Goal: Information Seeking & Learning: Find specific page/section

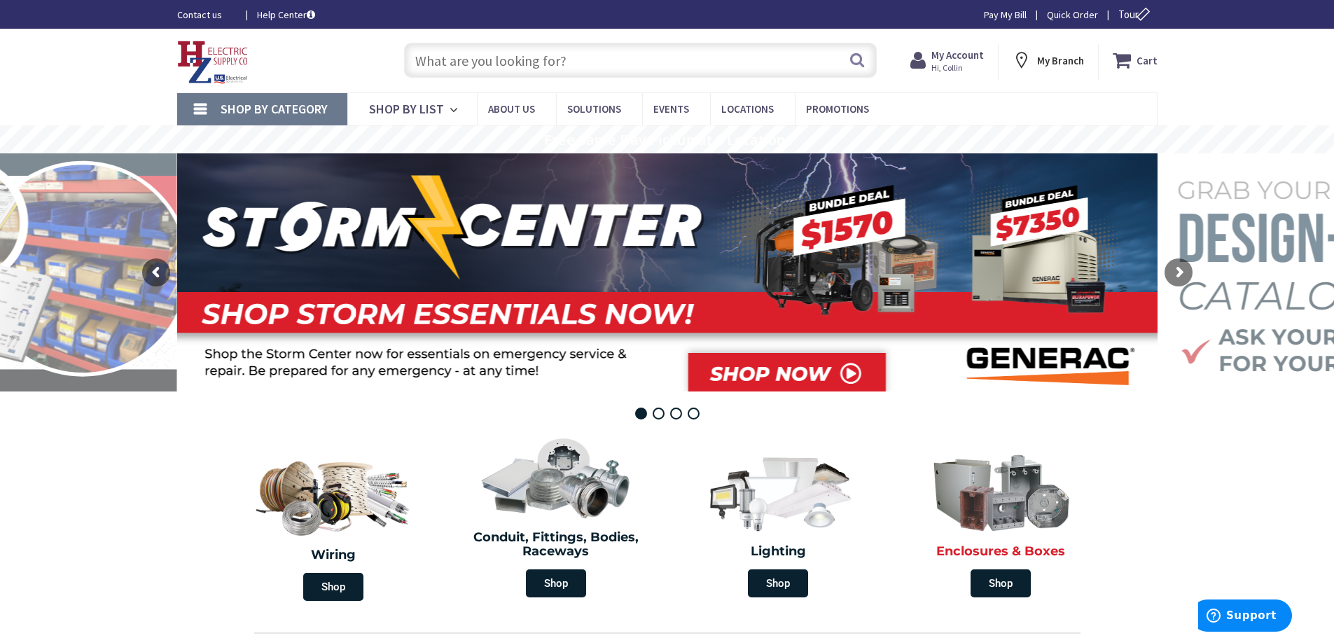
click at [1012, 542] on div "Enclosures & Boxes Shop" at bounding box center [1001, 524] width 216 height 160
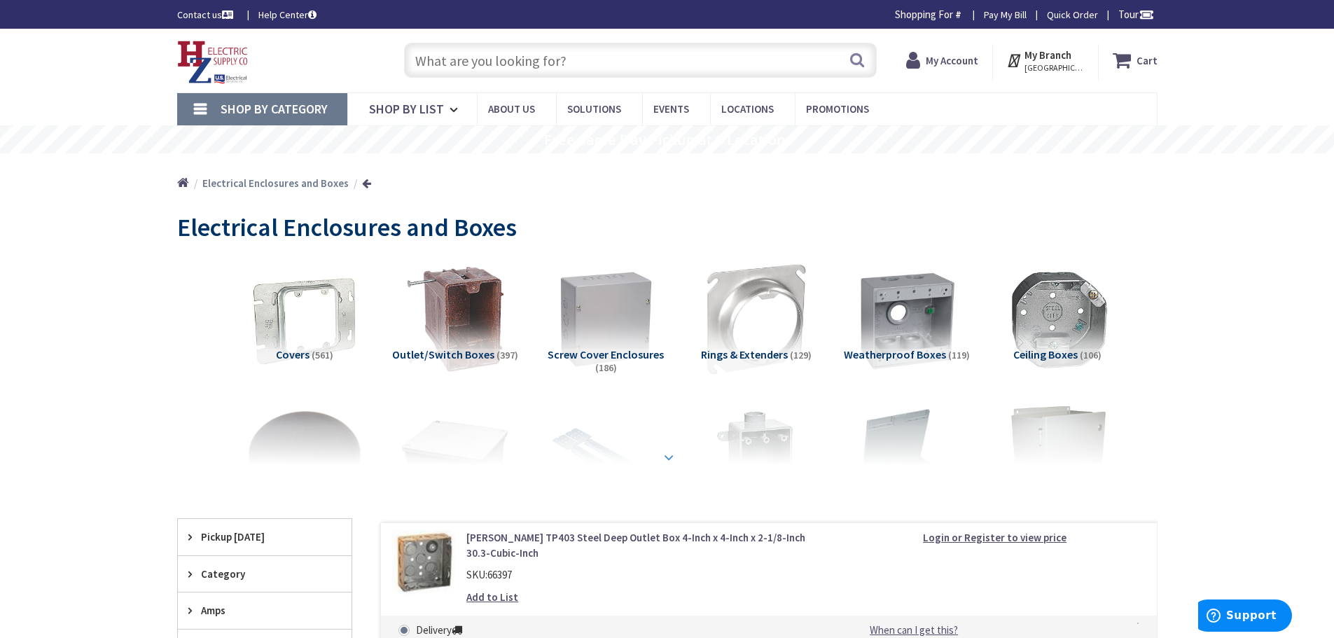
click at [669, 449] on strong at bounding box center [668, 454] width 17 height 15
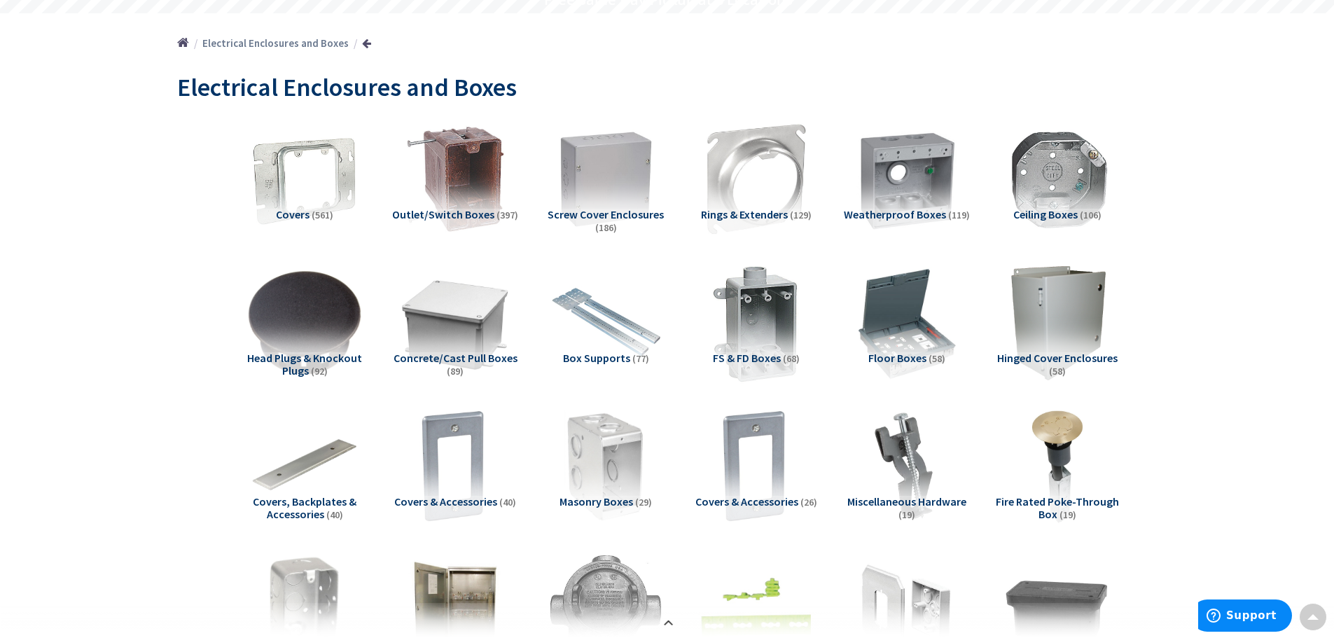
scroll to position [210, 0]
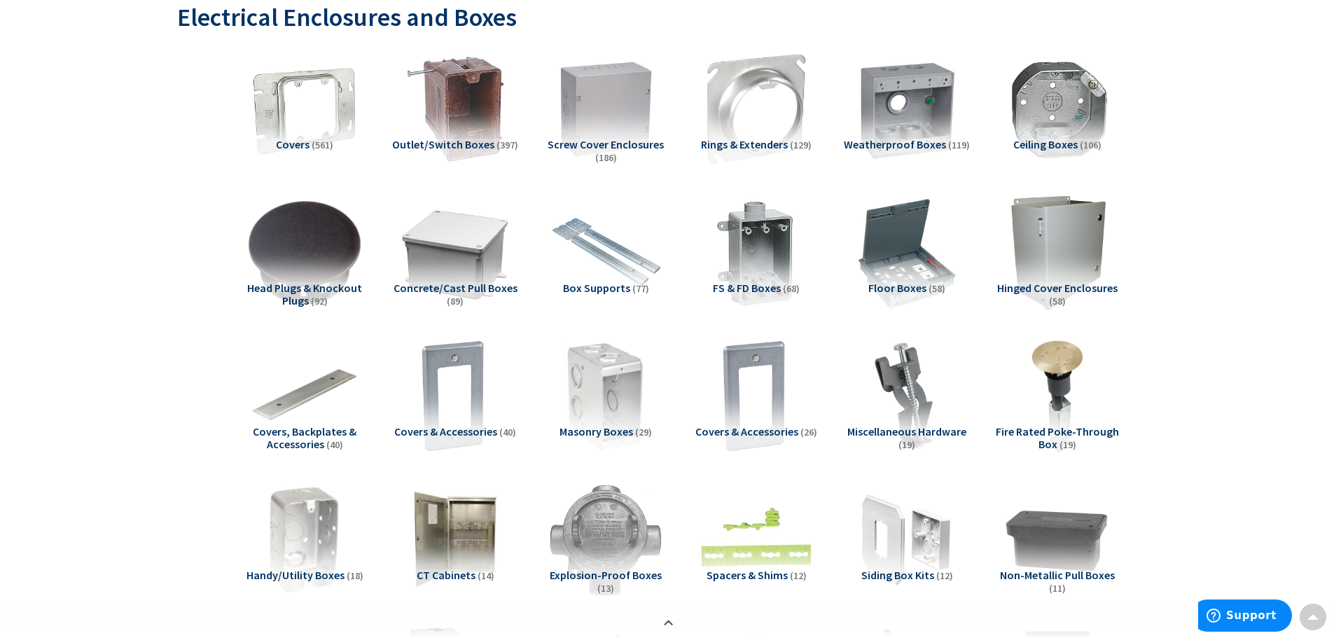
click at [773, 428] on span "Covers & Accessories" at bounding box center [746, 431] width 103 height 14
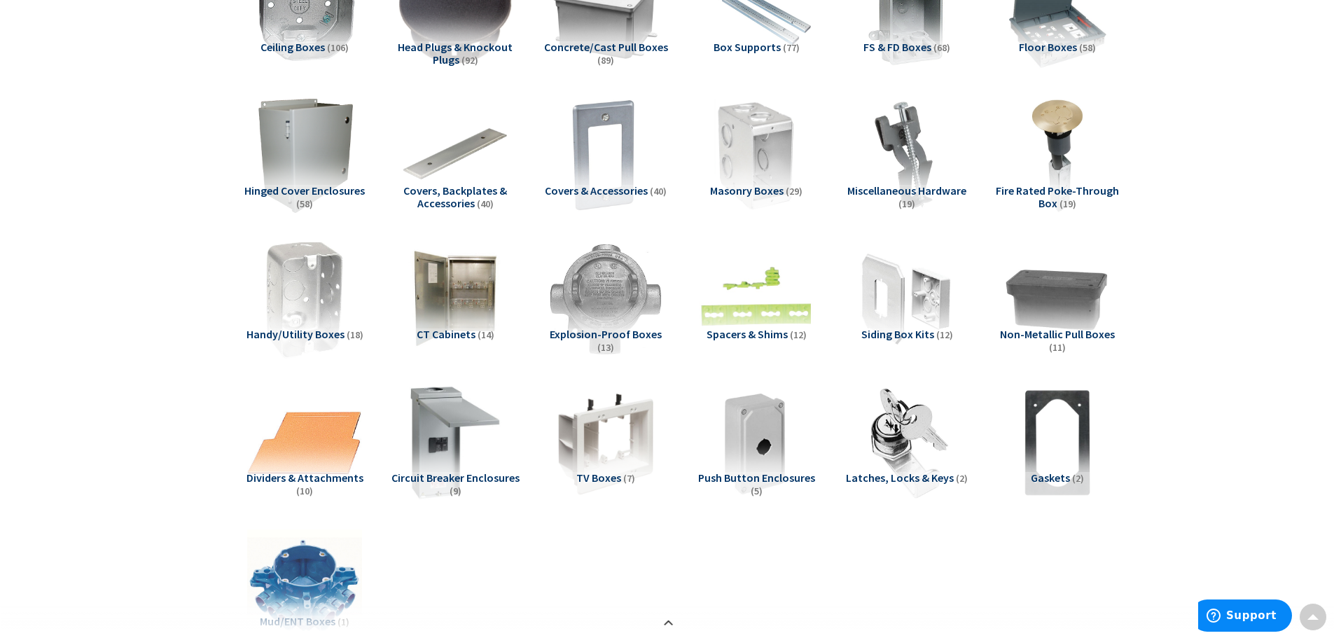
scroll to position [381, 0]
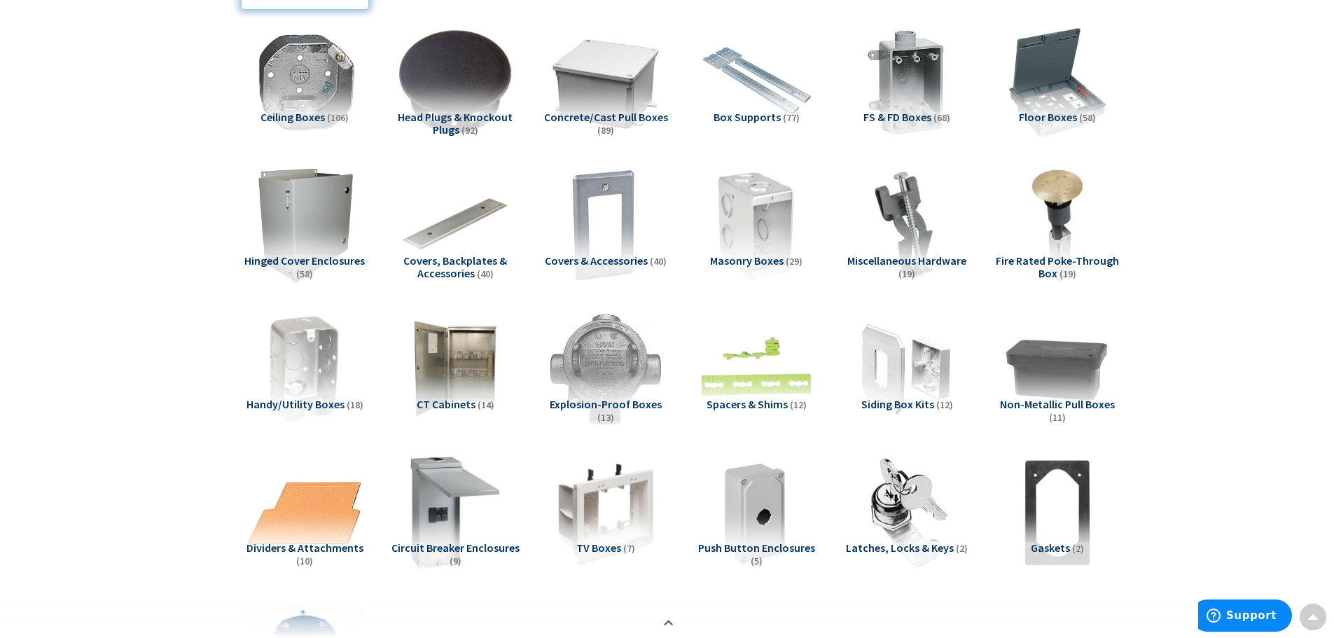
click at [617, 256] on span "Covers & Accessories" at bounding box center [596, 260] width 103 height 14
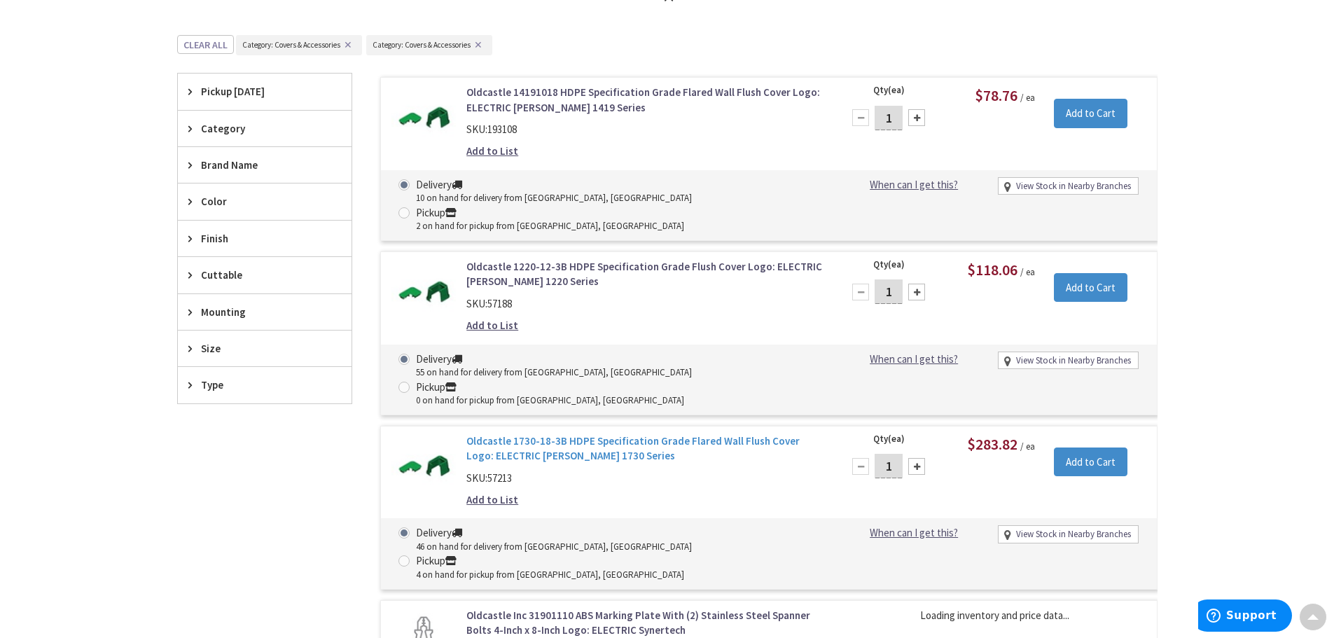
scroll to position [1151, 0]
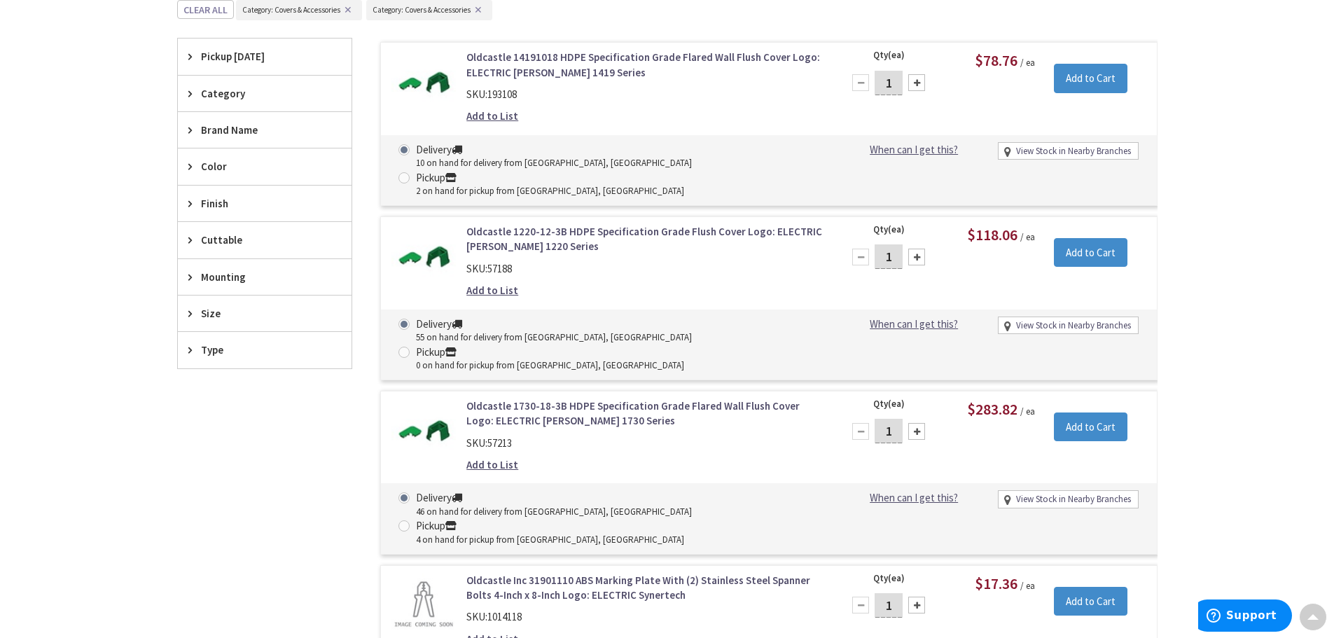
click at [206, 313] on span "Size" at bounding box center [258, 313] width 114 height 15
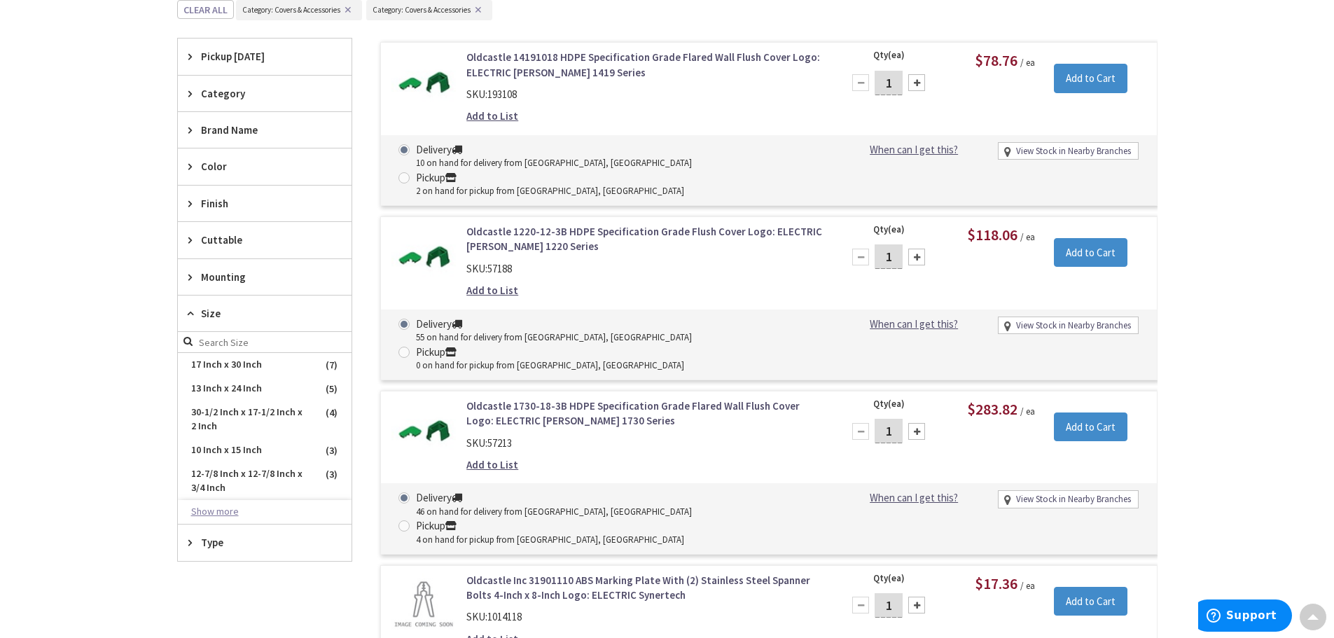
click at [222, 501] on button "Show more" at bounding box center [265, 512] width 174 height 24
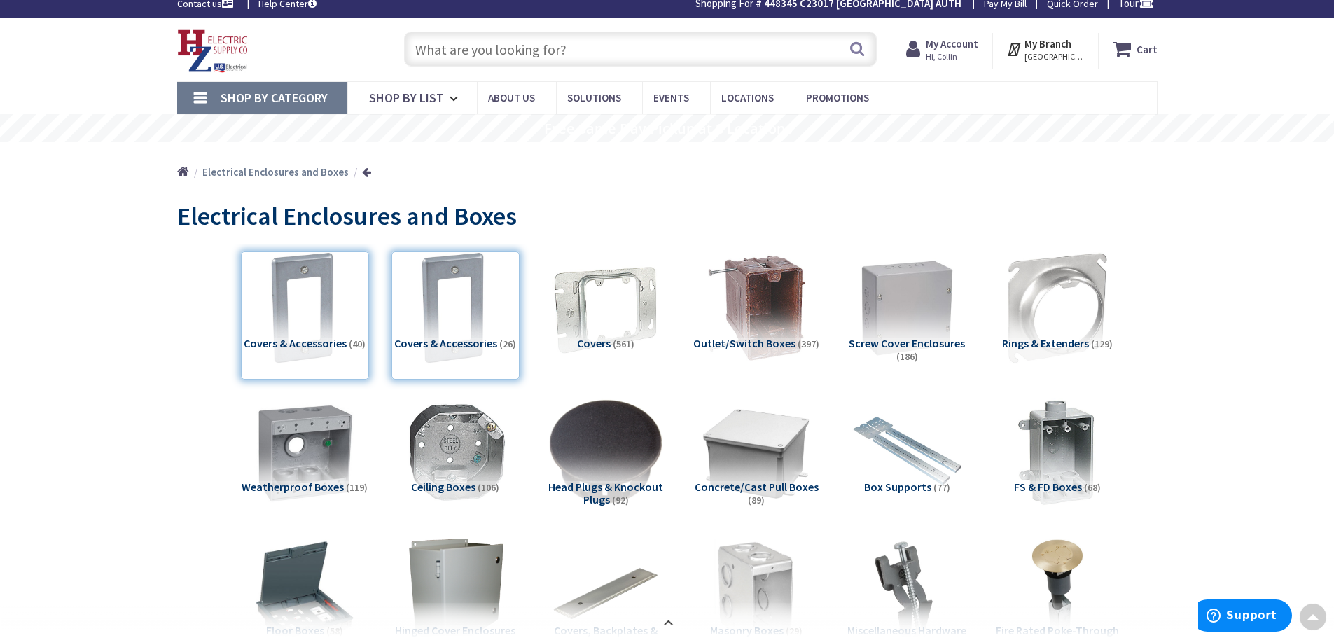
scroll to position [0, 0]
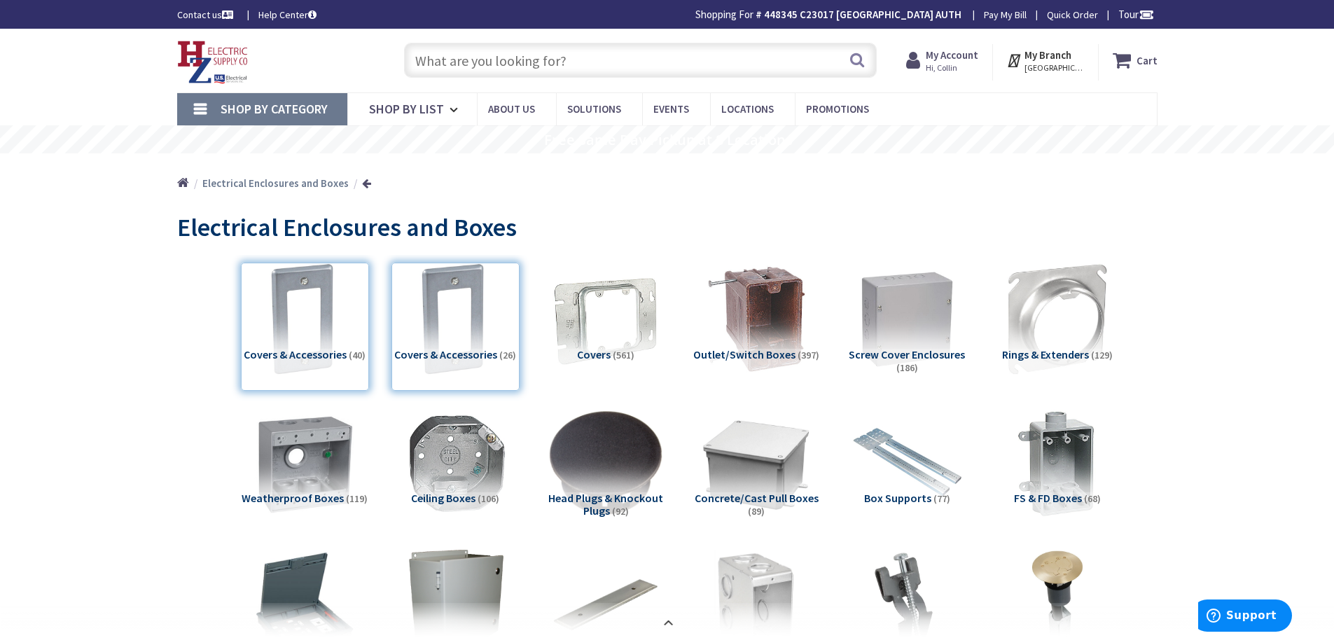
click at [530, 74] on input "text" at bounding box center [640, 60] width 473 height 35
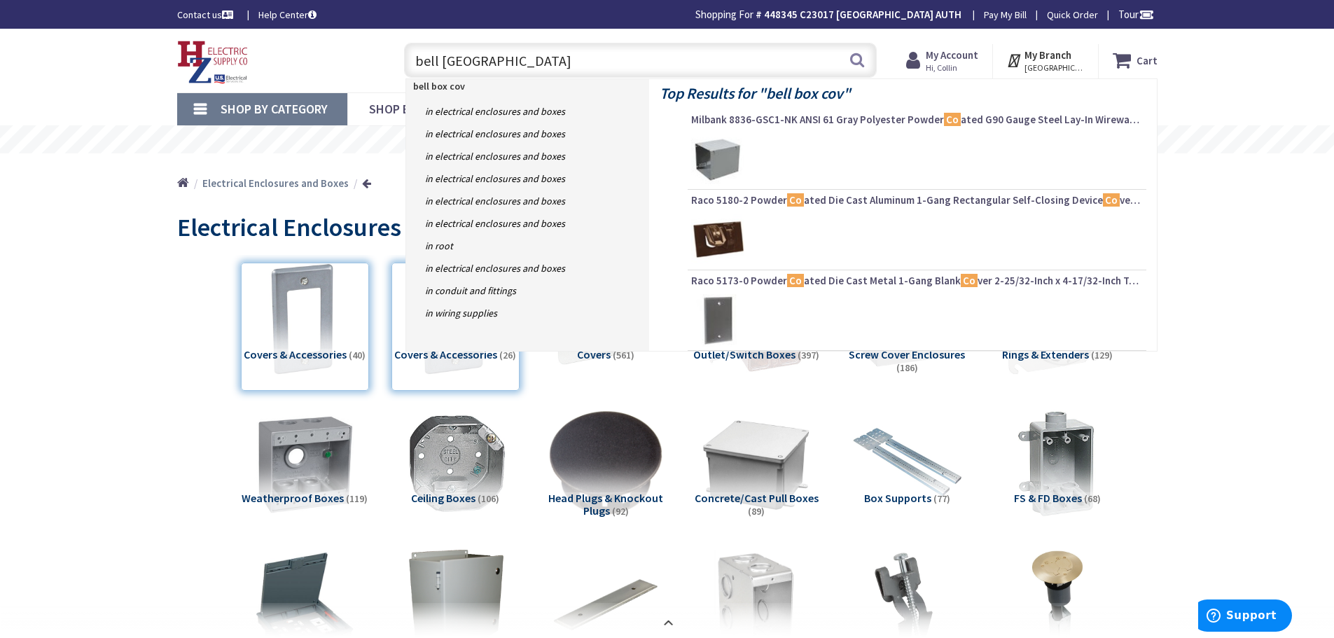
type input "bell box cover"
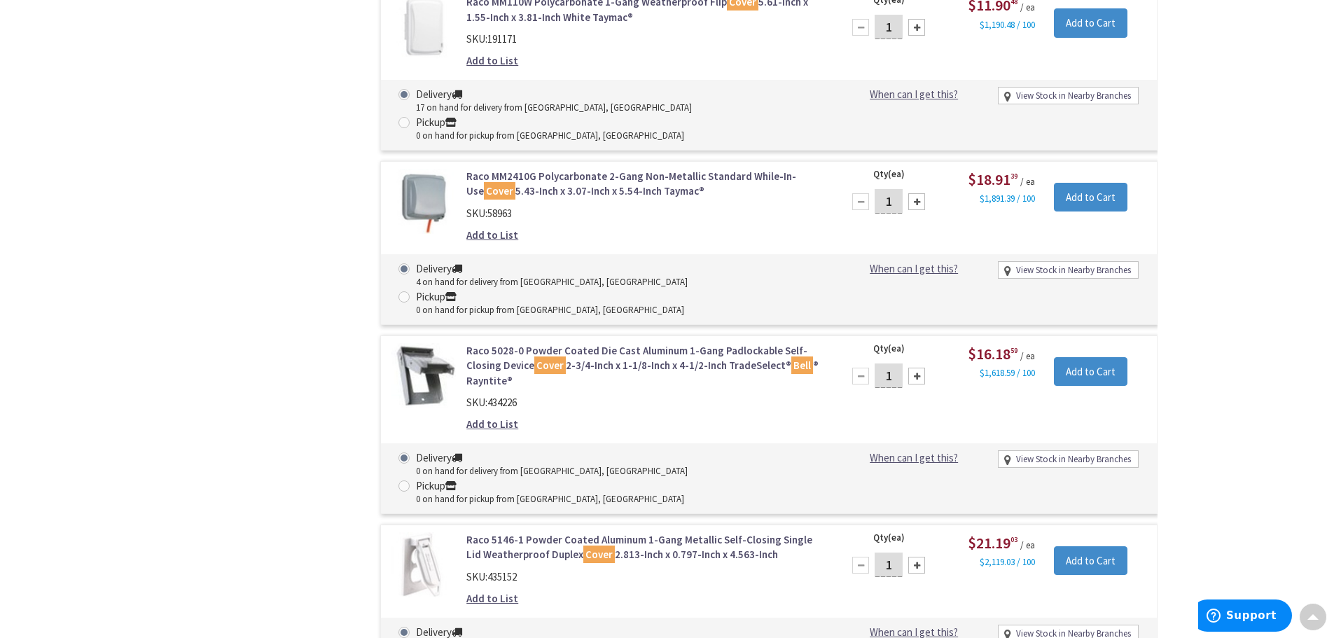
scroll to position [8402, 0]
